Goal: Transaction & Acquisition: Purchase product/service

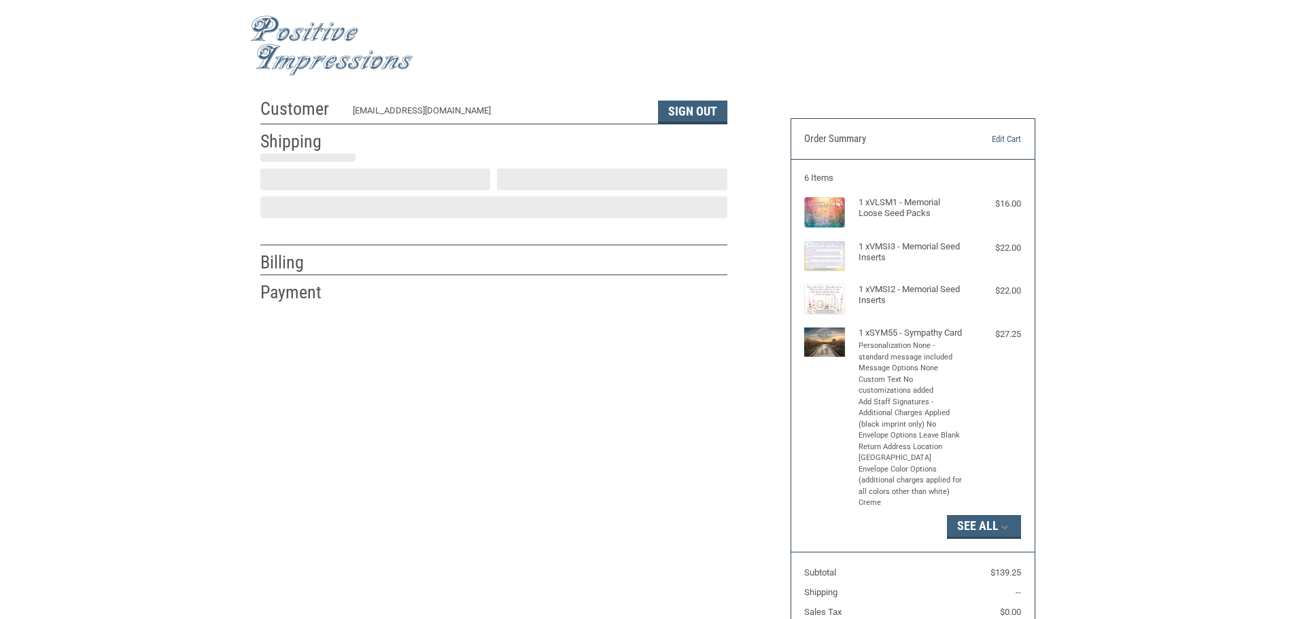
select select "US"
select select "SC"
type input "Ledilia"
type input "Johnson"
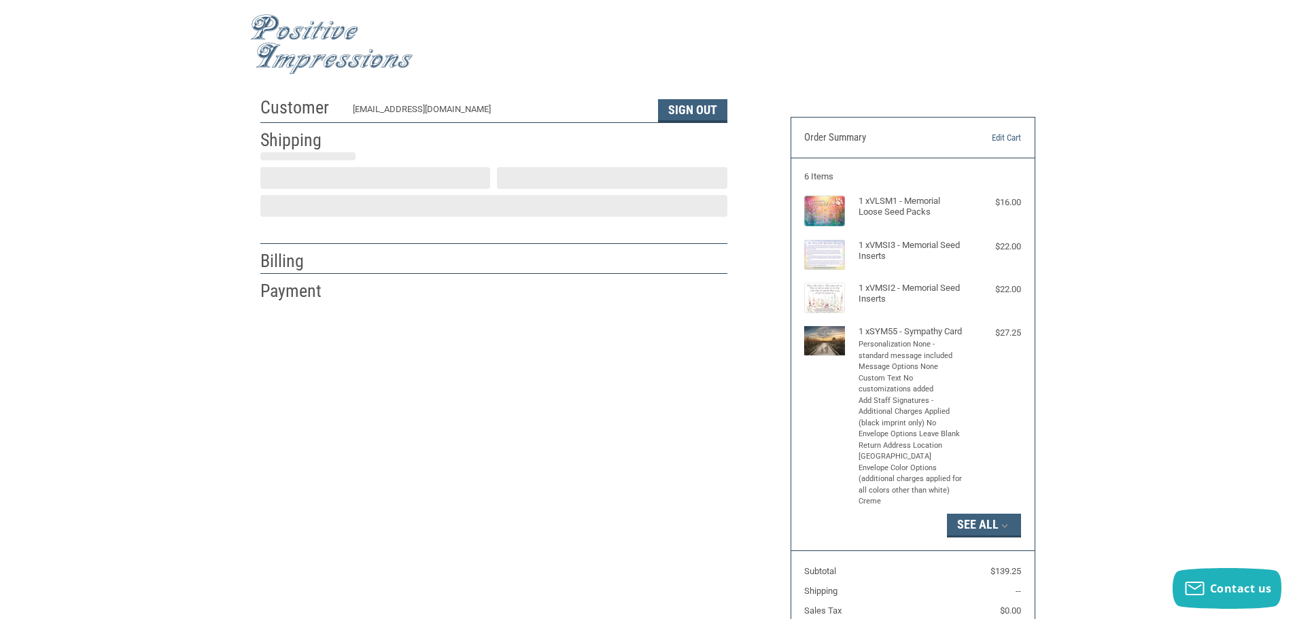
type input "[GEOGRAPHIC_DATA]"
type input "40 Grand Oaks Boulevard"
type input "Suite 520"
type input "Charleston"
select select "SC"
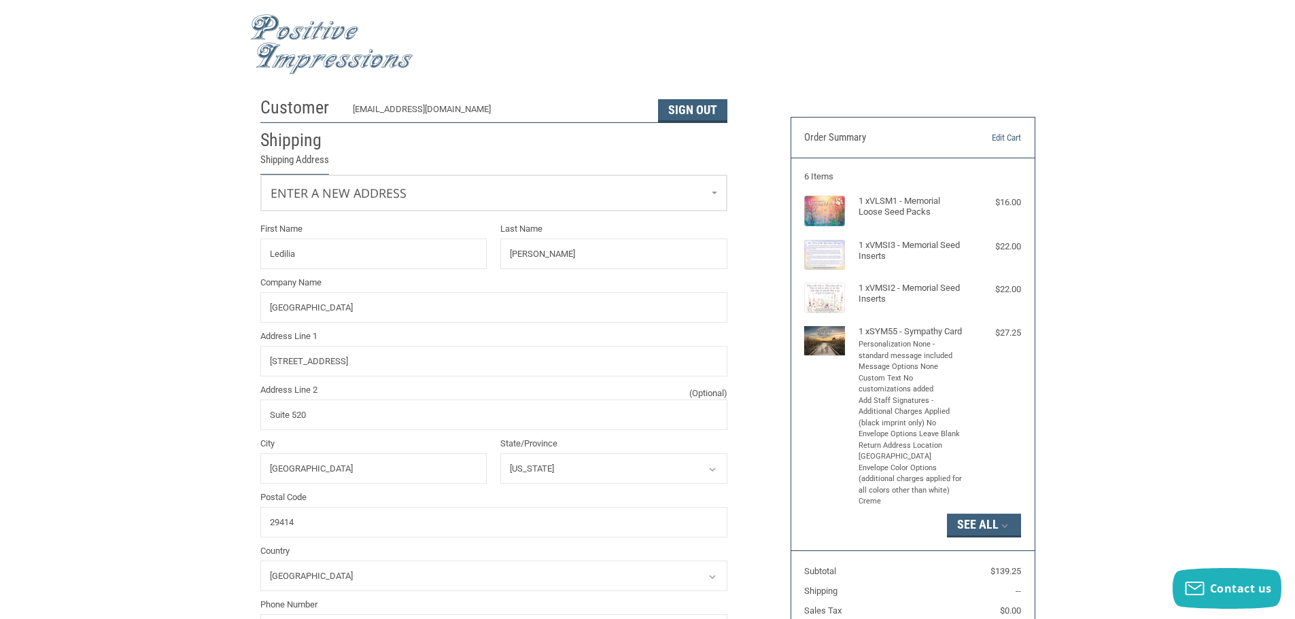
radio input "true"
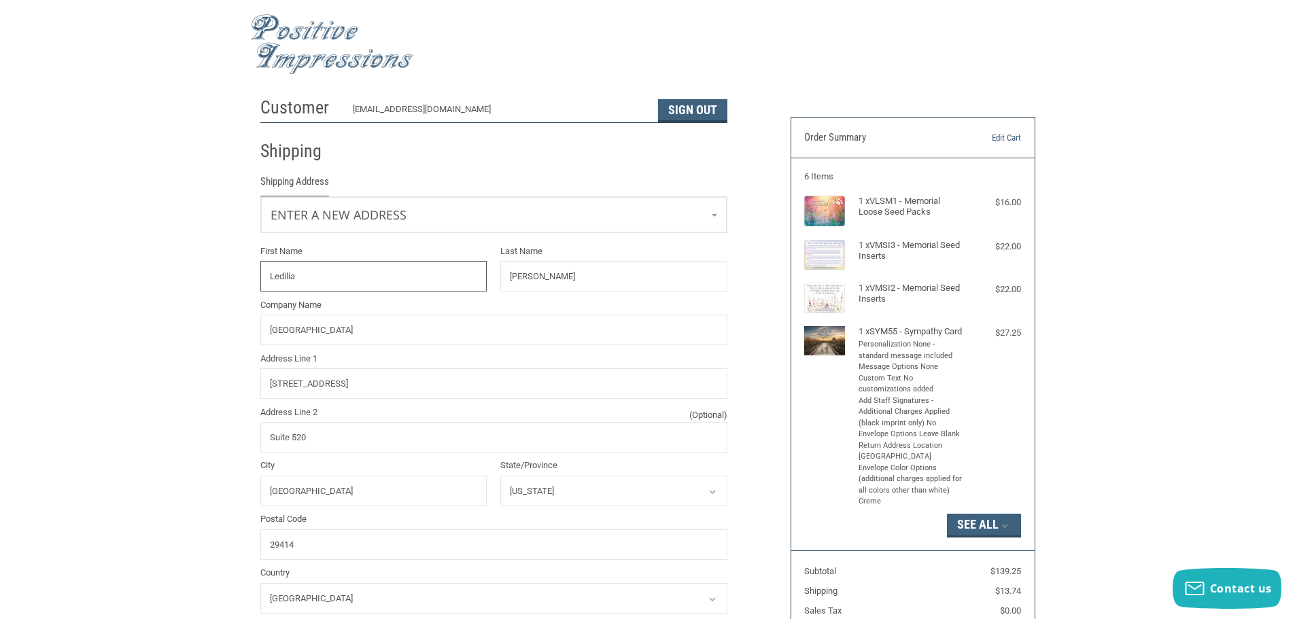
drag, startPoint x: 324, startPoint y: 279, endPoint x: 221, endPoint y: 269, distance: 103.2
click at [221, 269] on div "Customer contact@grandoaksanimalhospital.com Sign Out Shipping Shipping Address…" at bounding box center [647, 612] width 1295 height 1045
type input "HOPE"
type input "C"
type input "[PERSON_NAME]"
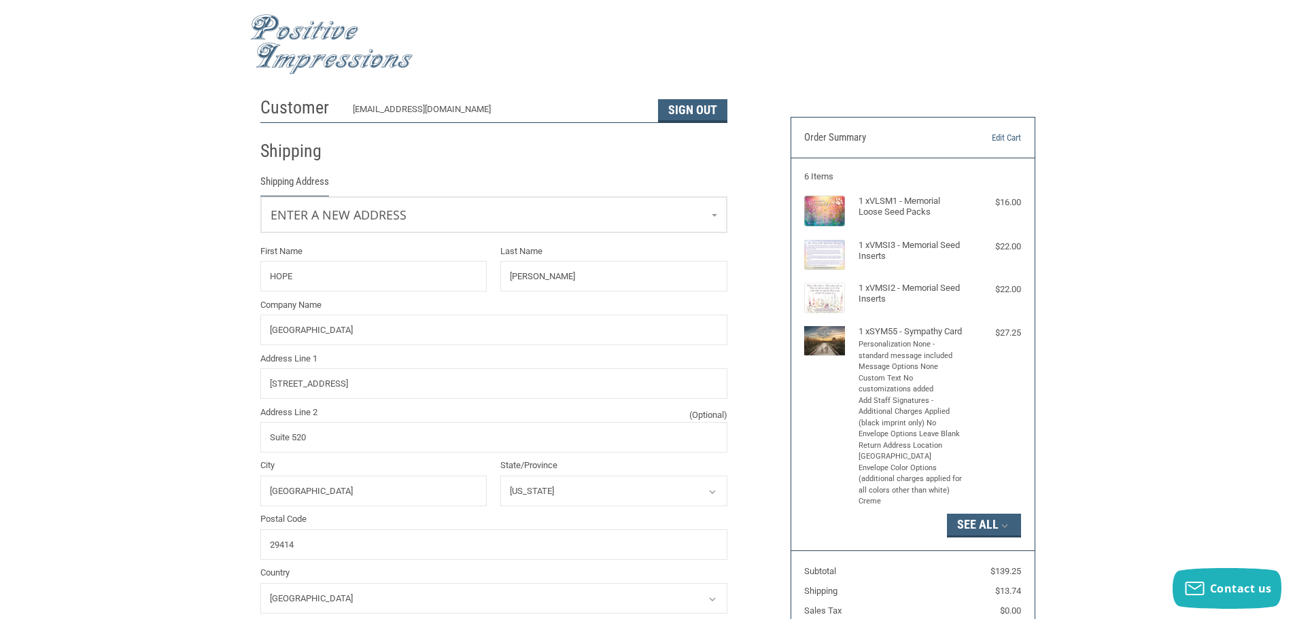
click at [1215, 248] on div "Customer contact@grandoaksanimalhospital.com Sign Out Shipping Shipping Address…" at bounding box center [647, 612] width 1295 height 1045
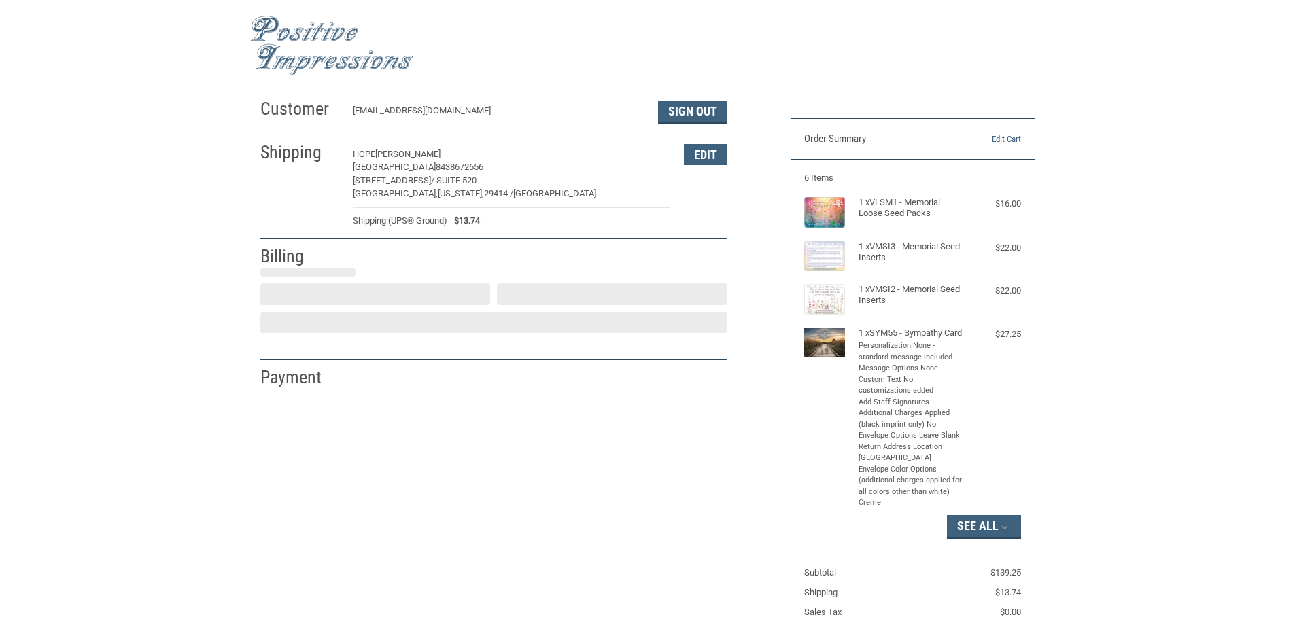
select select "US"
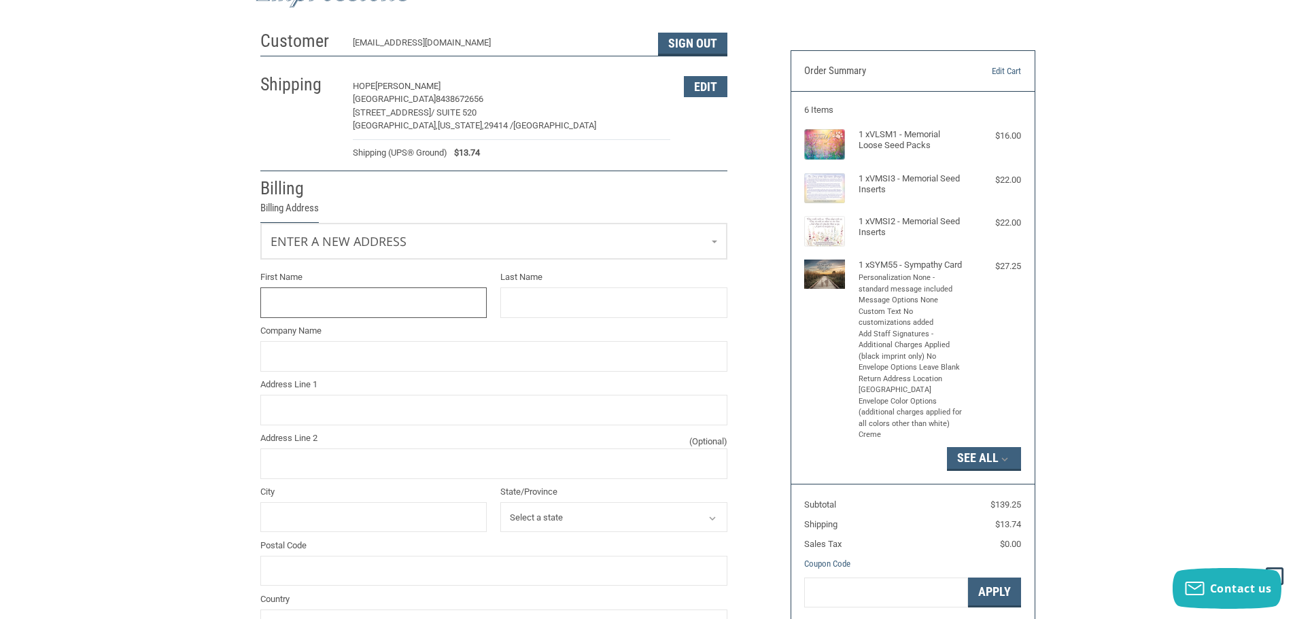
scroll to position [136, 0]
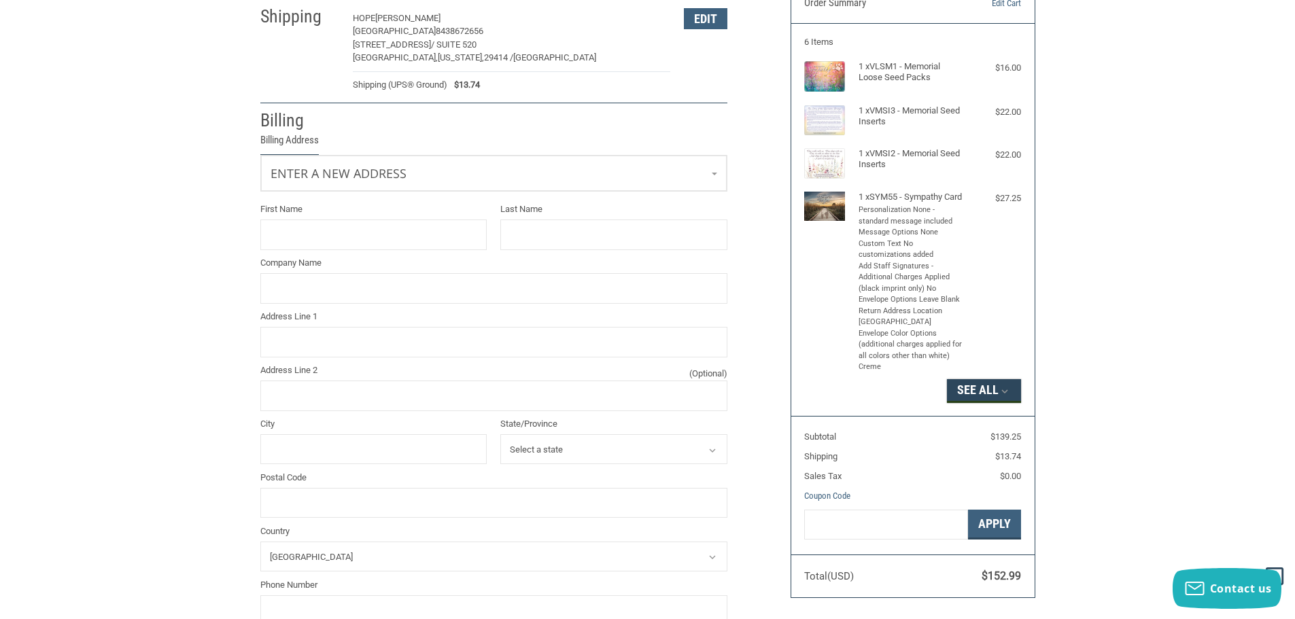
click at [967, 402] on button "See All" at bounding box center [984, 390] width 74 height 23
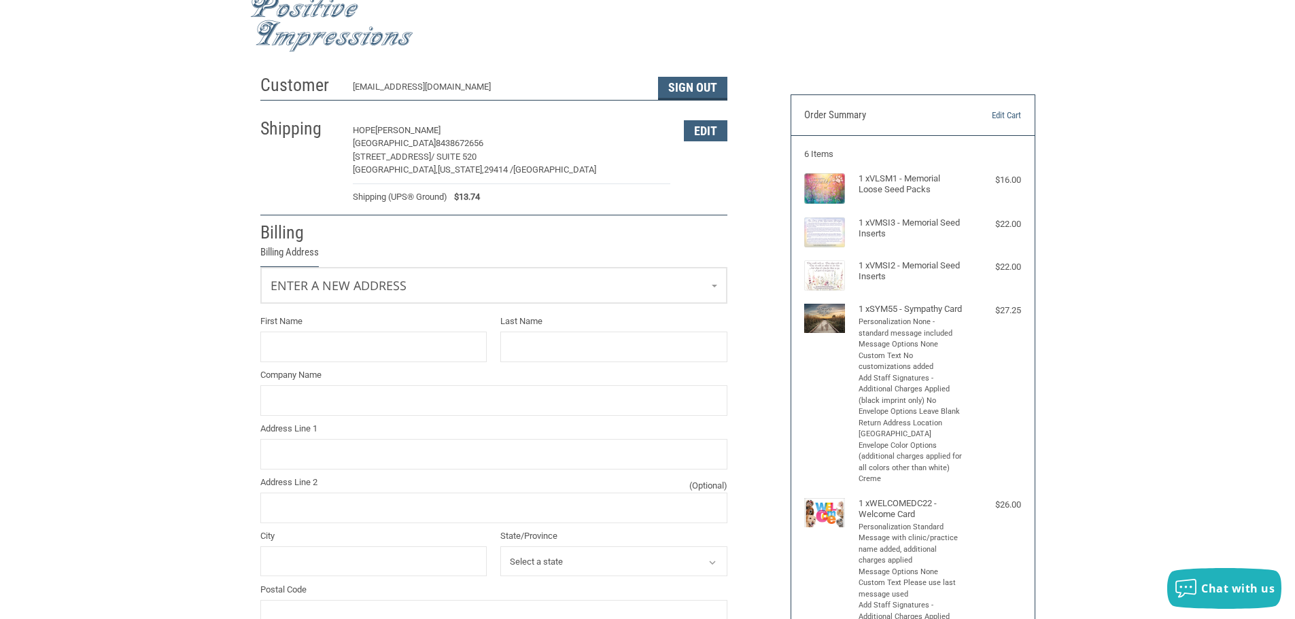
scroll to position [0, 0]
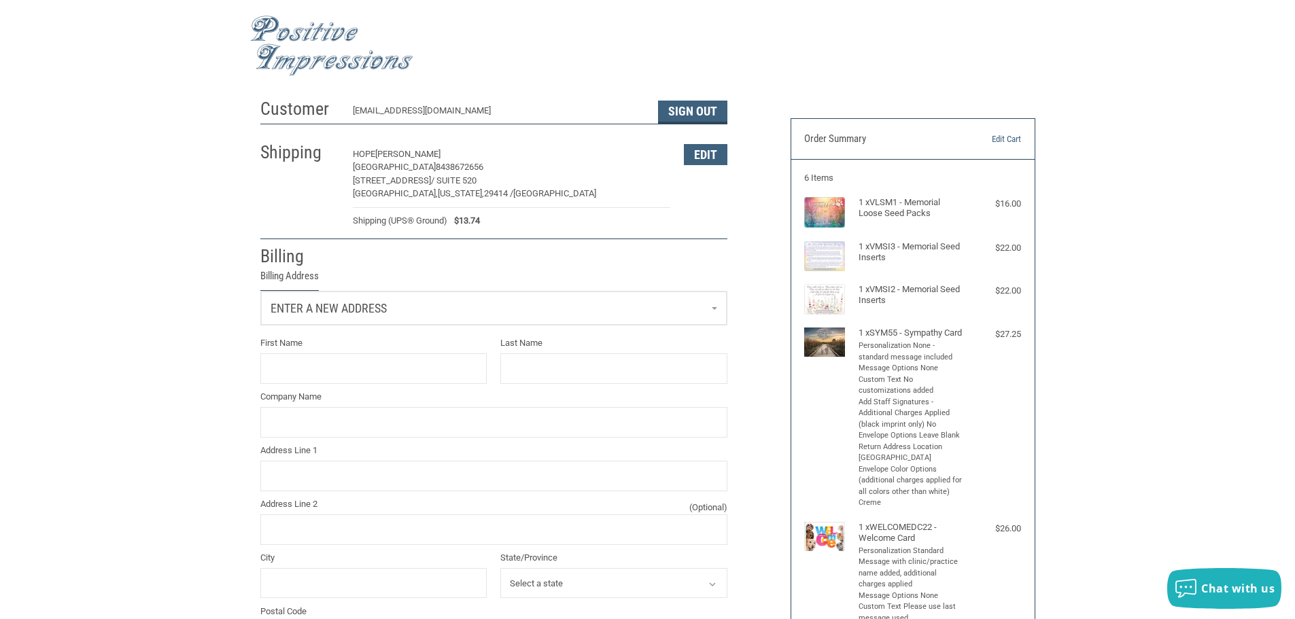
click at [340, 313] on span "Enter a new address" at bounding box center [329, 308] width 116 height 14
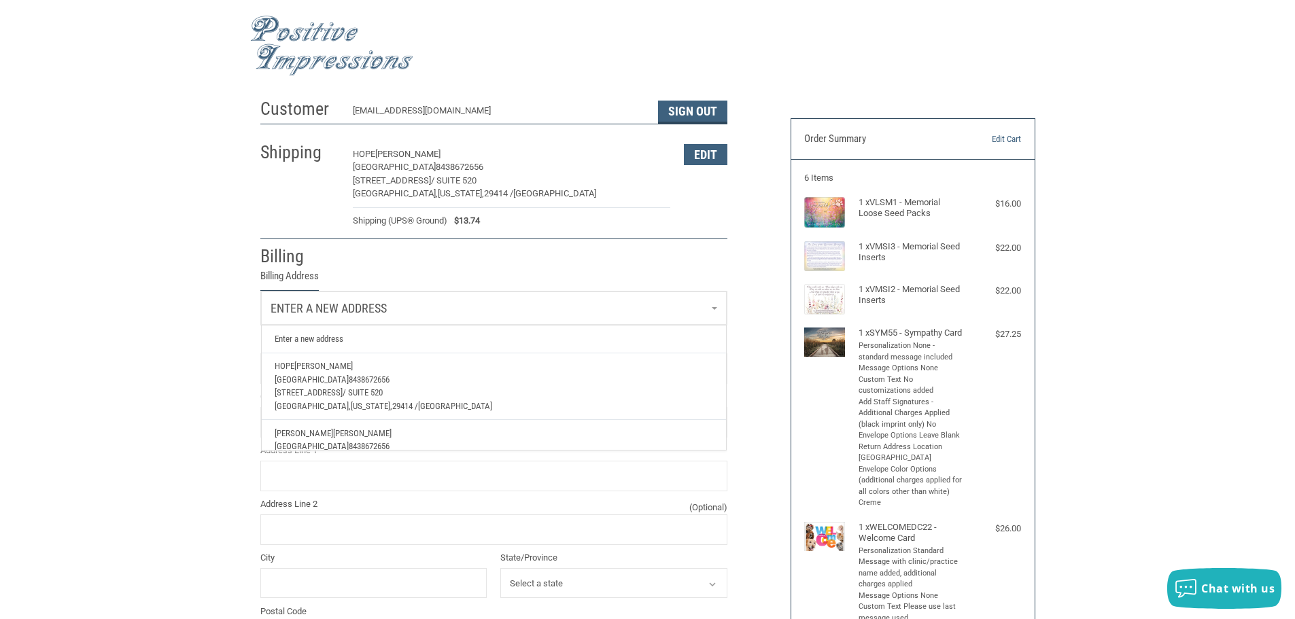
click at [741, 224] on div "Customer [EMAIL_ADDRESS][DOMAIN_NAME] Sign Out Shipping [PERSON_NAME][GEOGRAPHI…" at bounding box center [515, 489] width 530 height 795
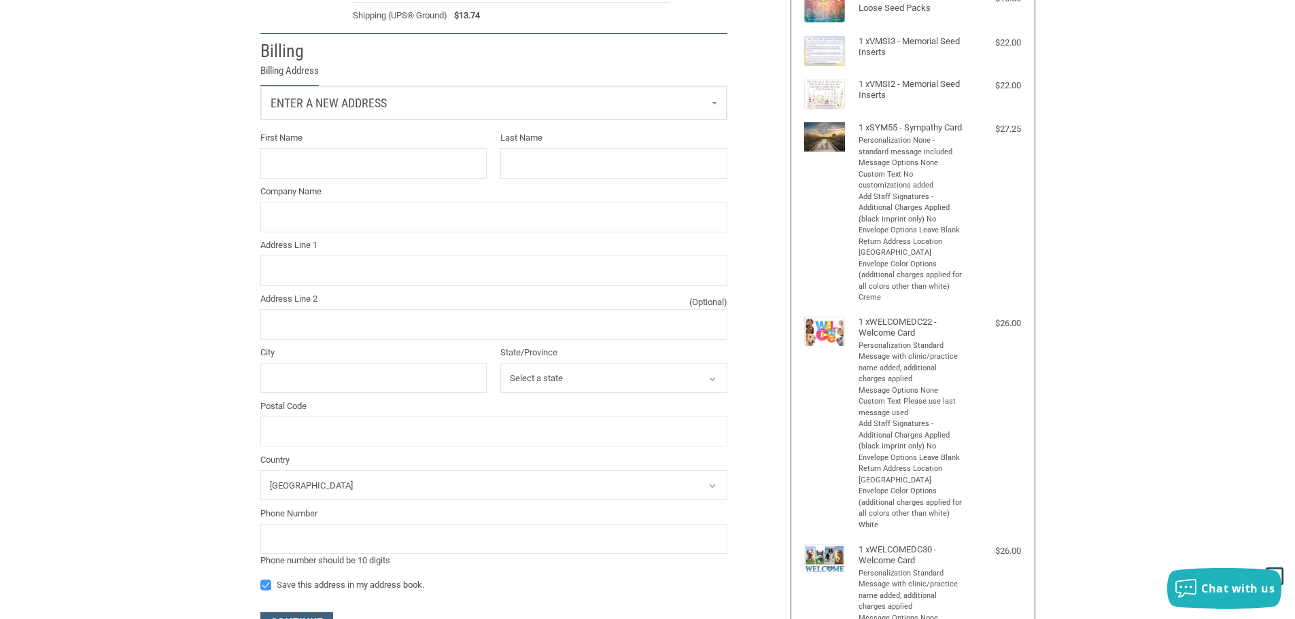
scroll to position [204, 0]
click at [319, 169] on input "First Name" at bounding box center [373, 165] width 227 height 31
type input "[PERSON_NAME]"
click at [368, 232] on input "Company Name" at bounding box center [493, 218] width 467 height 31
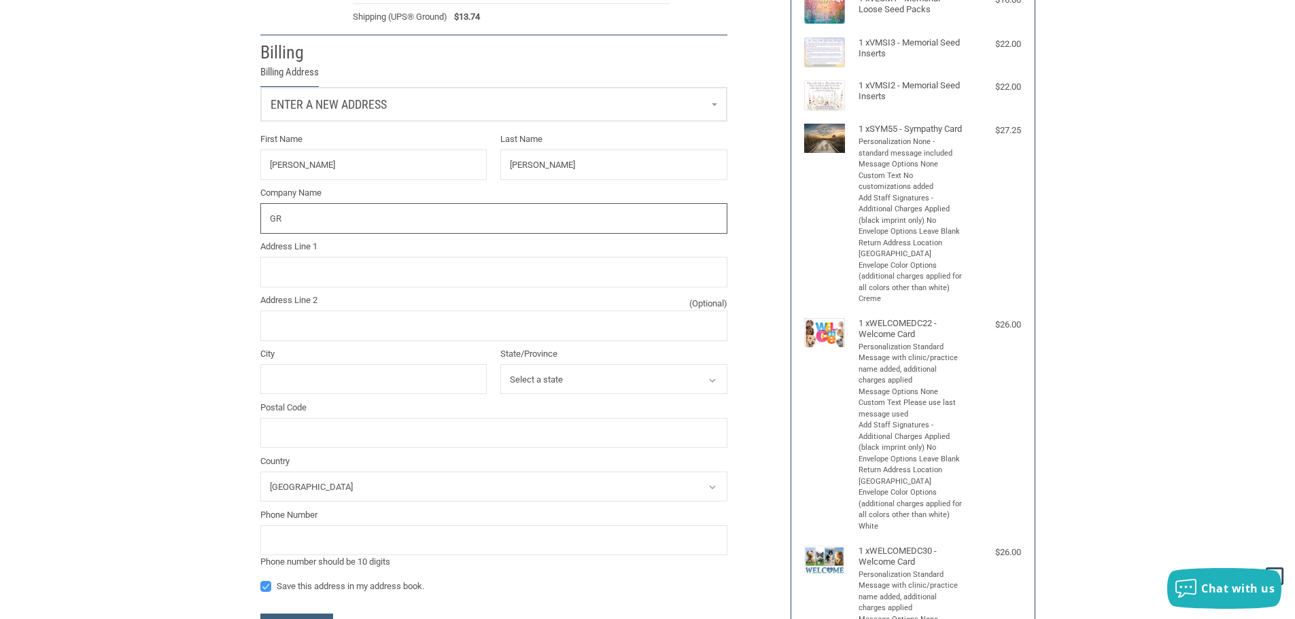
type input "G"
click at [328, 273] on input "Address Line 1" at bounding box center [493, 272] width 467 height 31
type input "PO BOX 2457"
type input "[GEOGRAPHIC_DATA]"
click at [603, 386] on select "Select a state [US_STATE] [US_STATE] [US_STATE] [US_STATE] [US_STATE] Armed For…" at bounding box center [613, 379] width 227 height 31
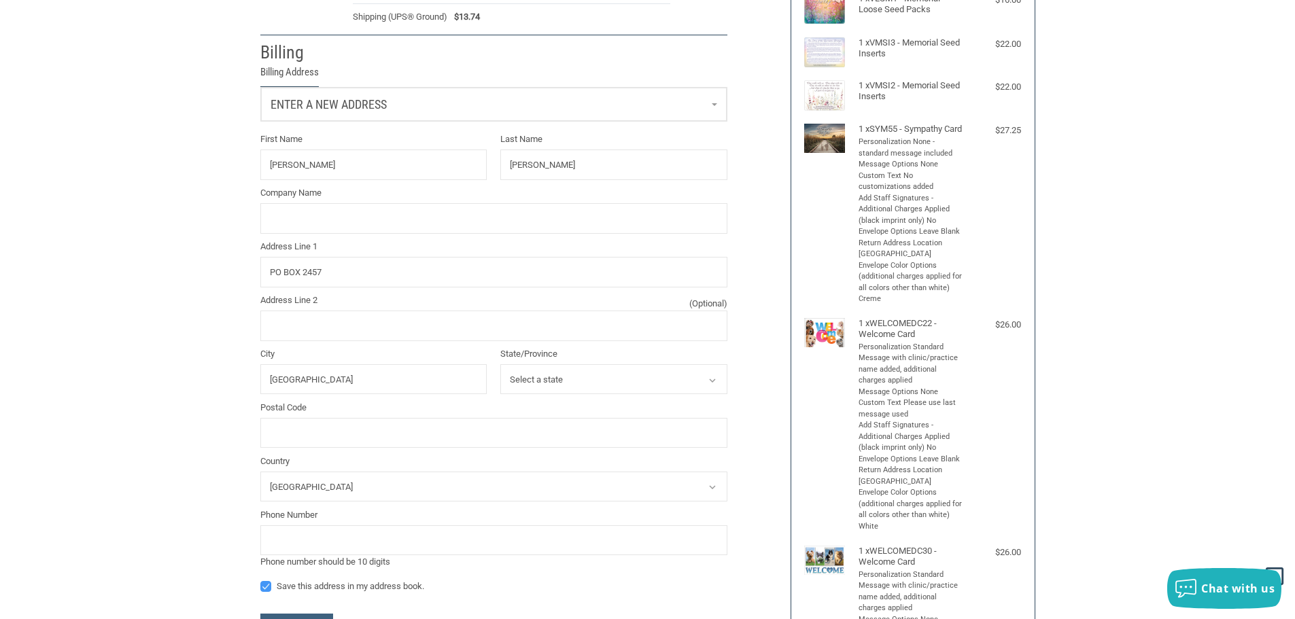
select select "SC"
click at [500, 366] on select "Select a state [US_STATE] [US_STATE] [US_STATE] [US_STATE] [US_STATE] Armed For…" at bounding box center [613, 379] width 227 height 31
click at [311, 442] on input "Postal Code" at bounding box center [493, 433] width 467 height 31
type input "29464"
click at [123, 346] on div "Customer [EMAIL_ADDRESS][DOMAIN_NAME] Sign Out Shipping [PERSON_NAME][GEOGRAPHI…" at bounding box center [647, 443] width 1295 height 1111
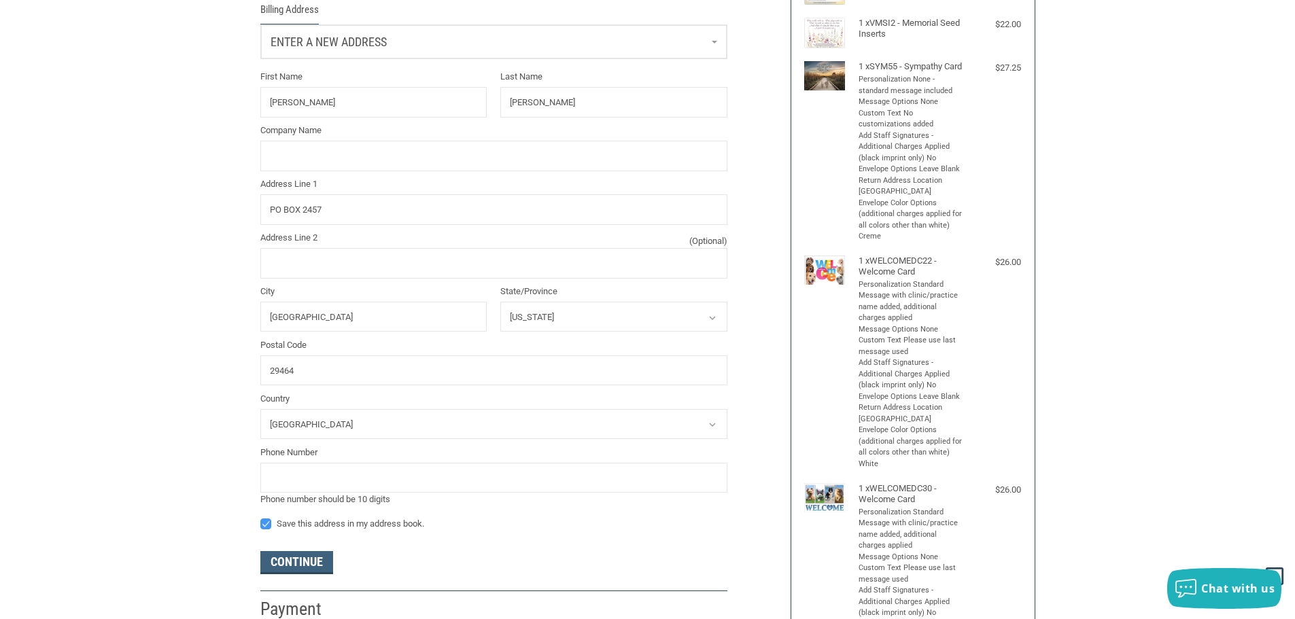
scroll to position [340, 0]
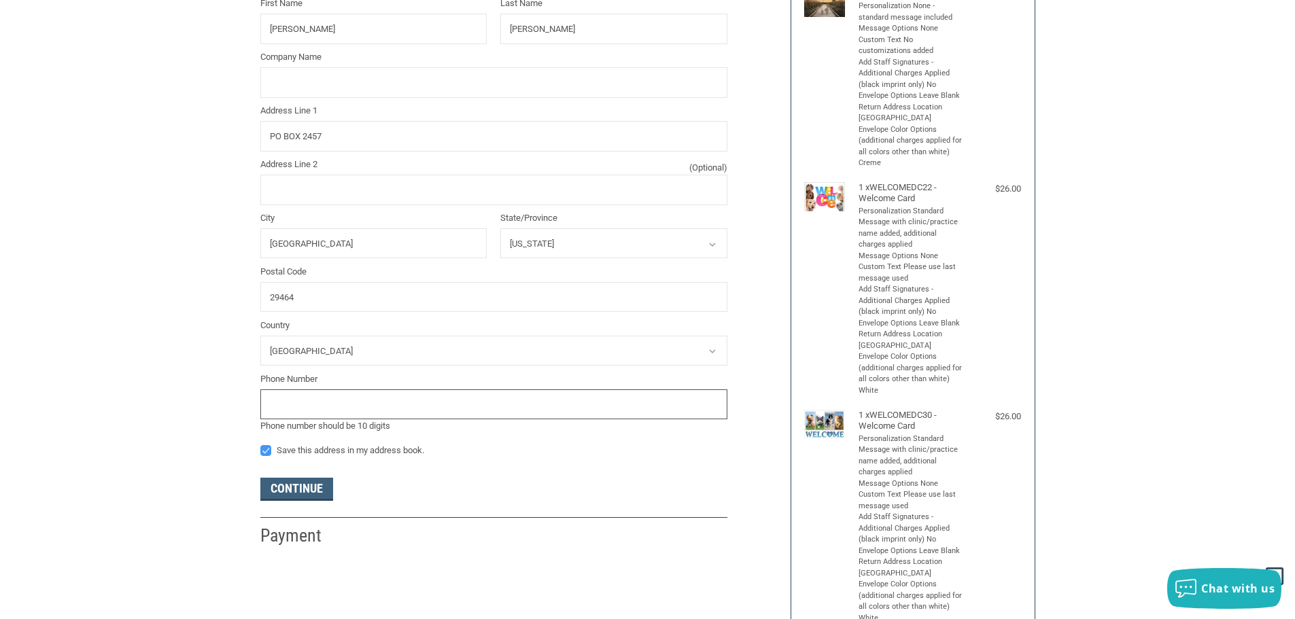
click at [312, 410] on input "tel" at bounding box center [493, 405] width 467 height 31
type input "8438672656"
click at [142, 343] on div "Customer [EMAIL_ADDRESS][DOMAIN_NAME] Sign Out Shipping [PERSON_NAME][GEOGRAPHI…" at bounding box center [647, 307] width 1295 height 1111
click at [299, 494] on button "Continue" at bounding box center [296, 489] width 73 height 23
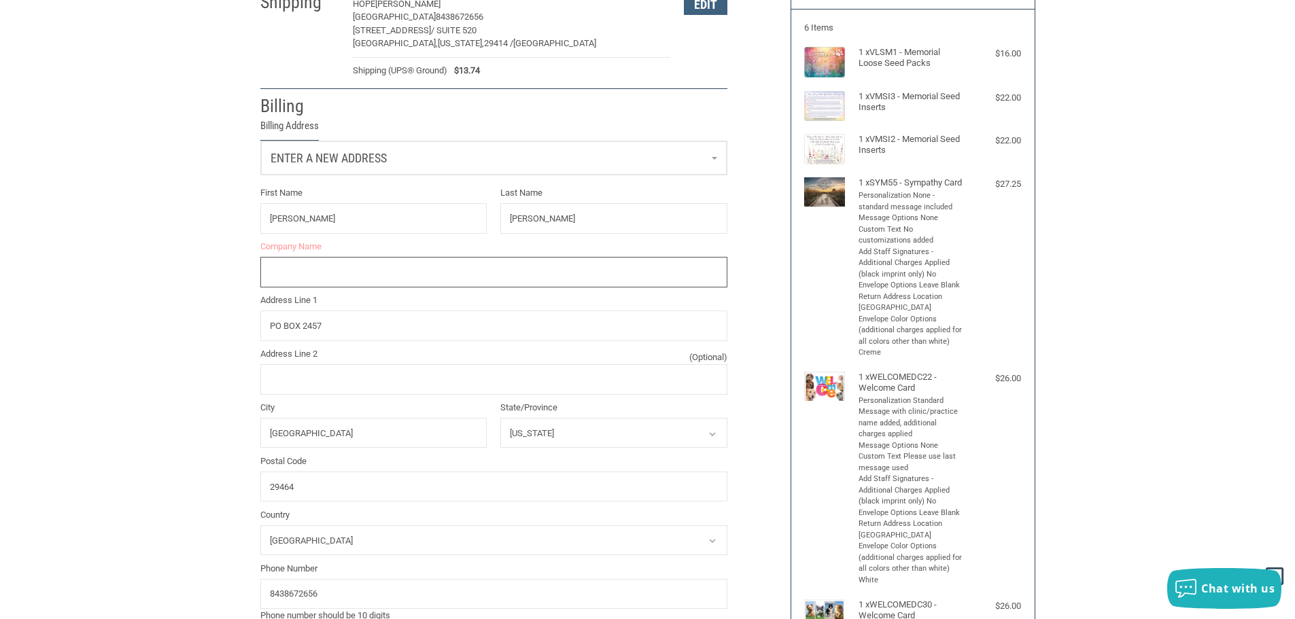
scroll to position [107, 0]
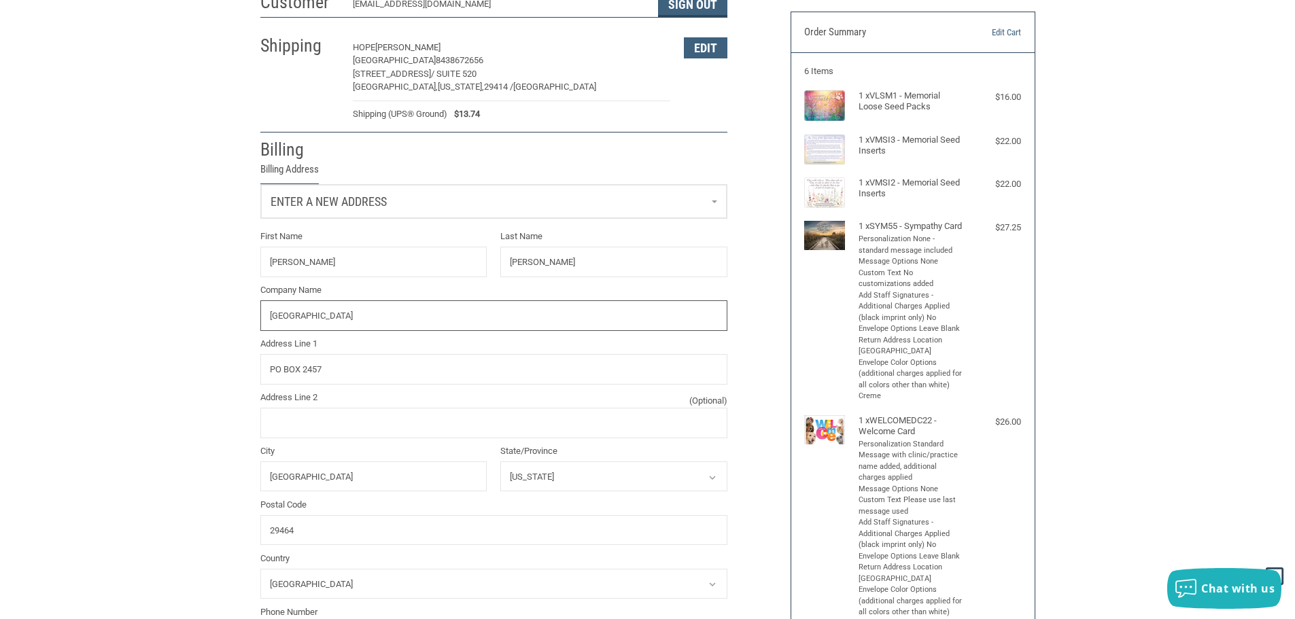
type input "[GEOGRAPHIC_DATA]"
click at [1180, 339] on div "Customer [EMAIL_ADDRESS][DOMAIN_NAME] Sign Out Shipping [PERSON_NAME][GEOGRAPHI…" at bounding box center [647, 540] width 1295 height 1111
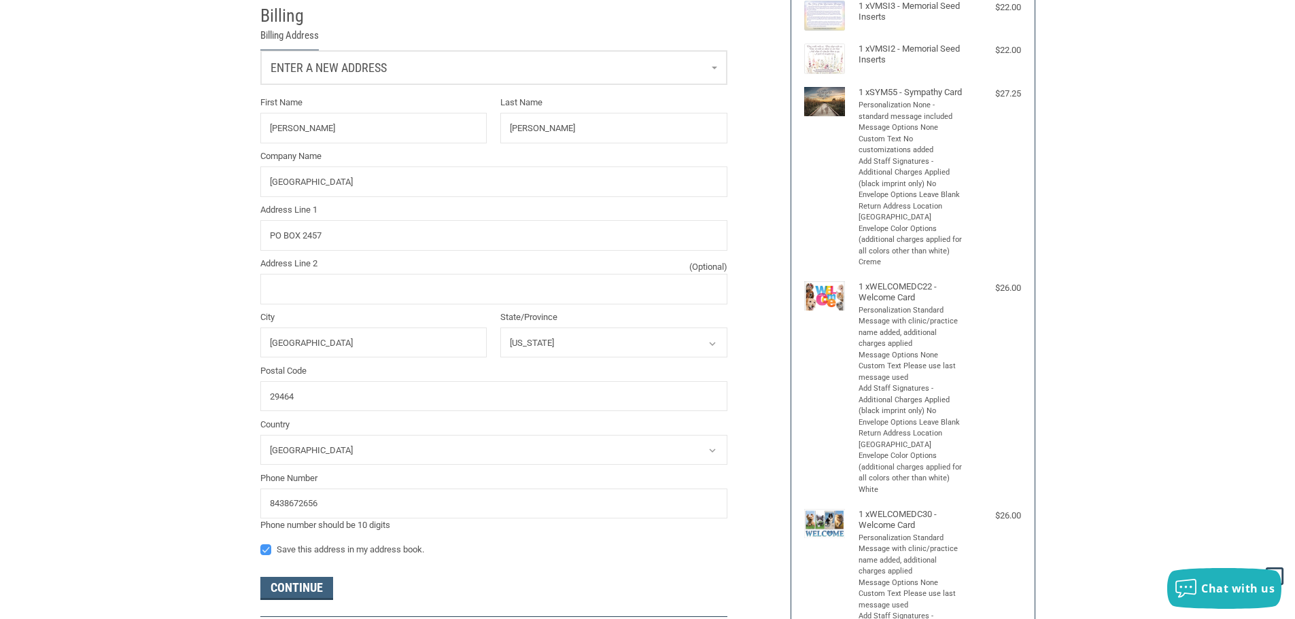
scroll to position [447, 0]
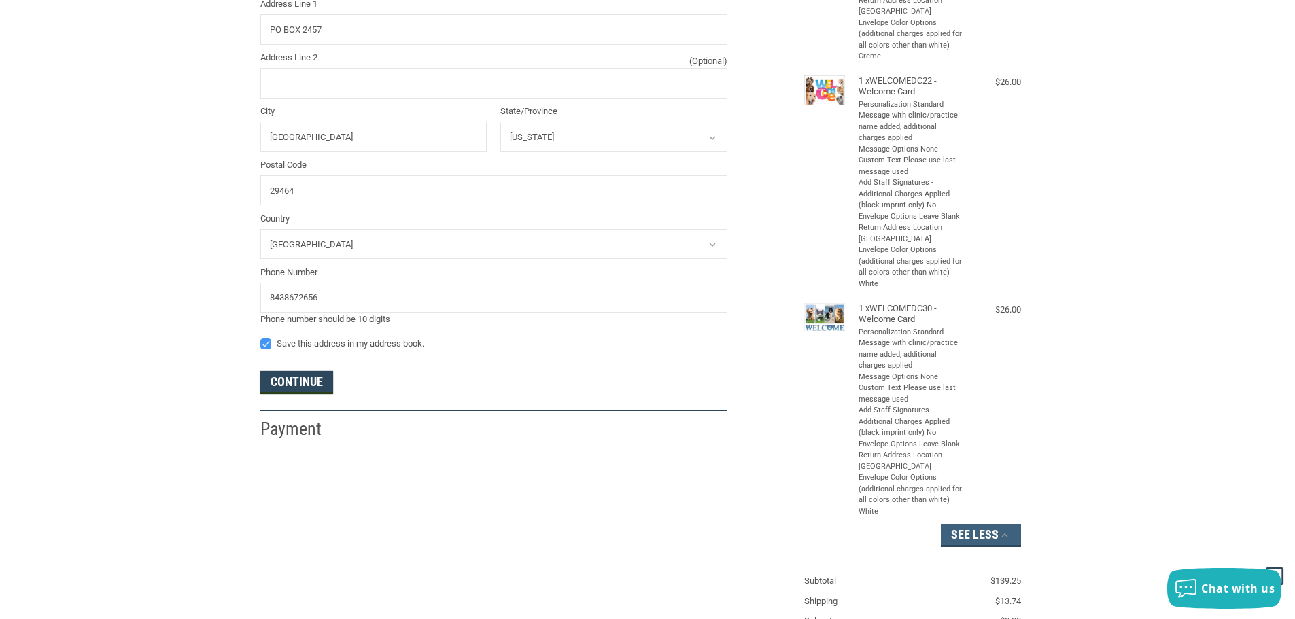
click at [320, 381] on button "Continue" at bounding box center [296, 382] width 73 height 23
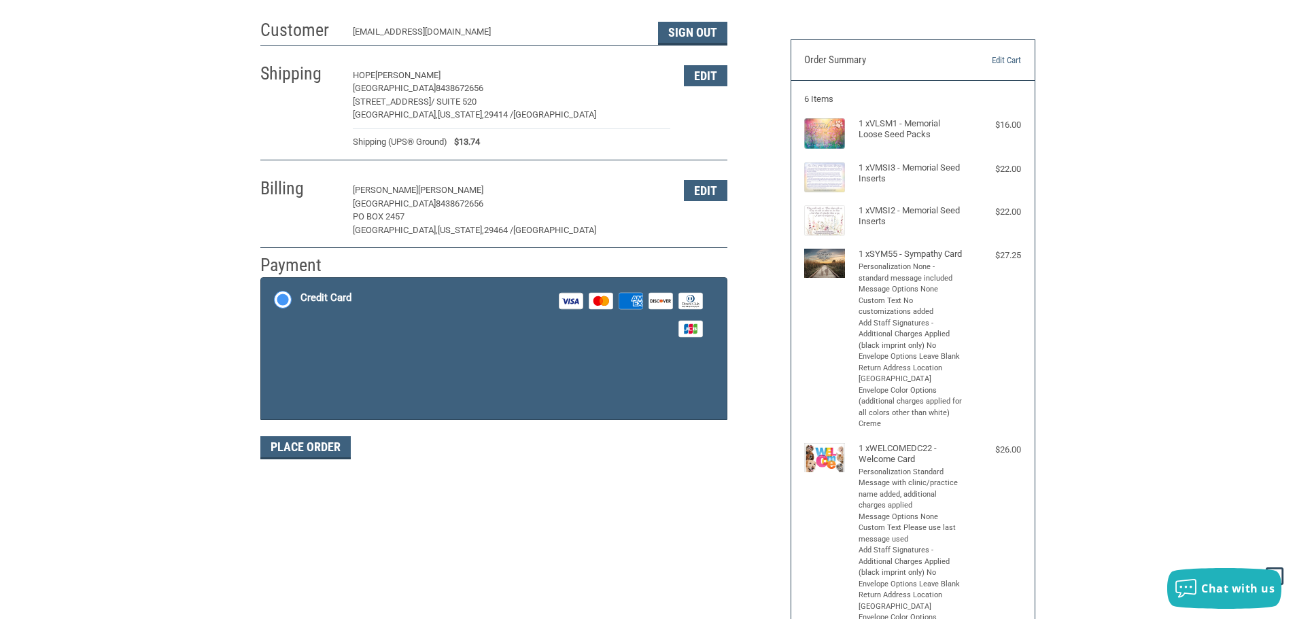
scroll to position [68, 0]
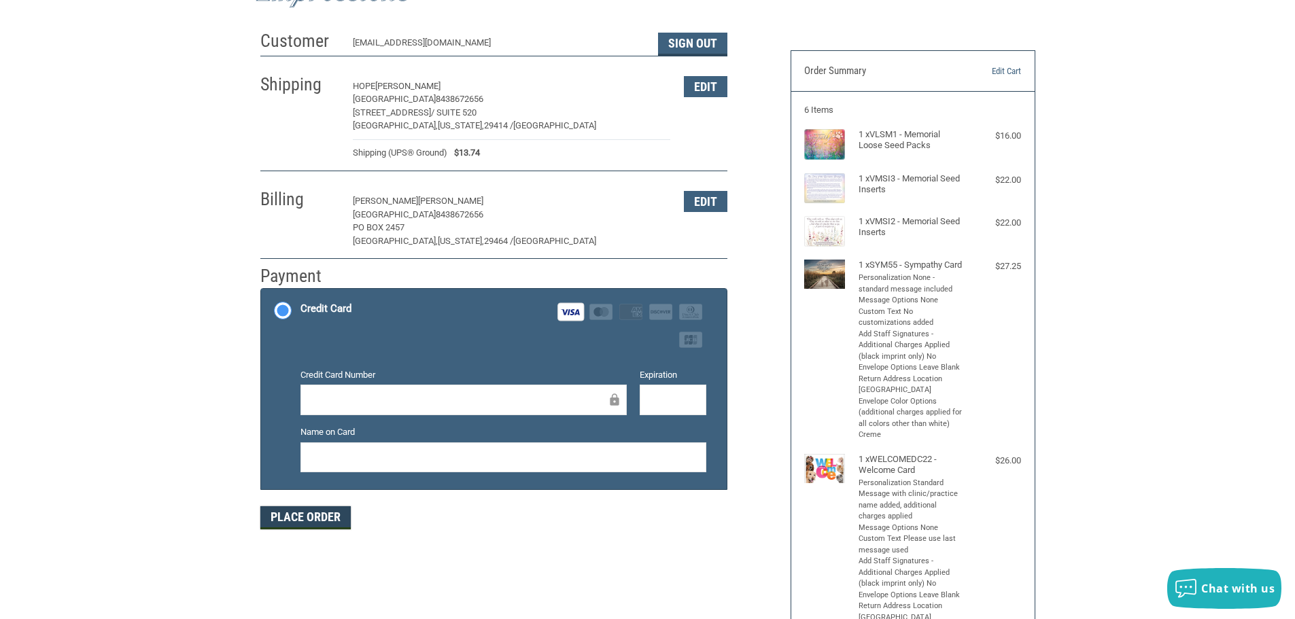
click at [317, 520] on button "Place Order" at bounding box center [305, 517] width 90 height 23
